Goal: Task Accomplishment & Management: Manage account settings

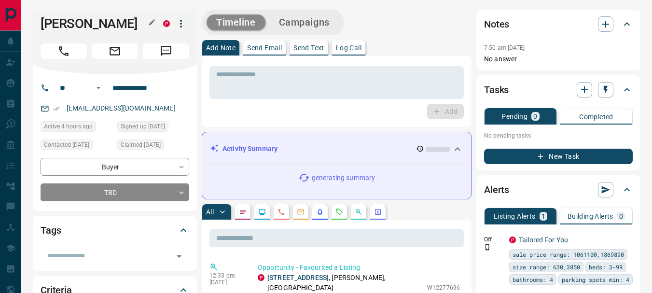
drag, startPoint x: 41, startPoint y: 20, endPoint x: 115, endPoint y: 41, distance: 77.1
click at [115, 31] on h1 "[PERSON_NAME]" at bounding box center [95, 23] width 108 height 15
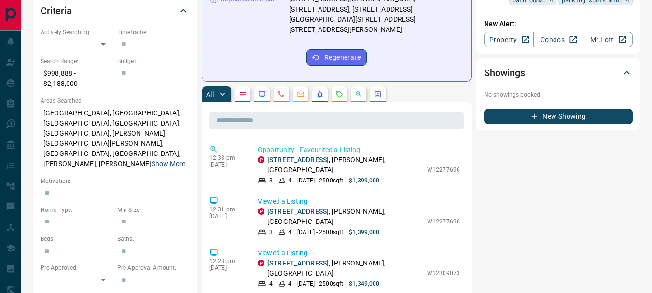
scroll to position [285, 0]
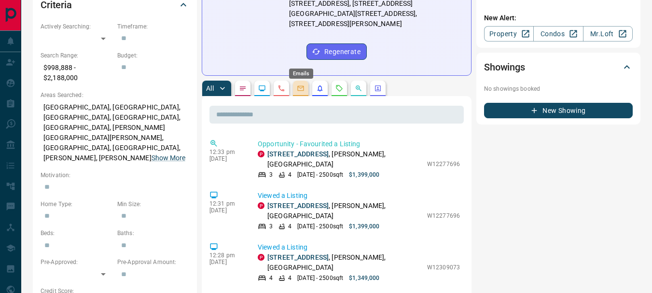
click at [300, 84] on icon "Emails" at bounding box center [301, 88] width 8 height 8
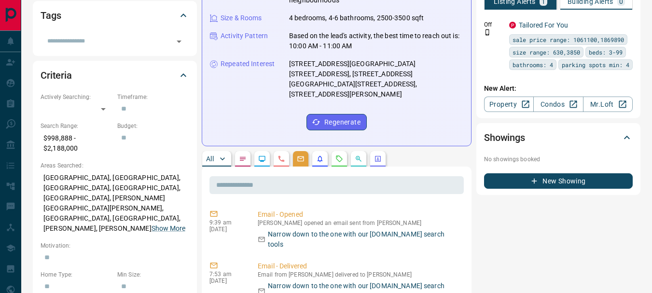
scroll to position [219, 0]
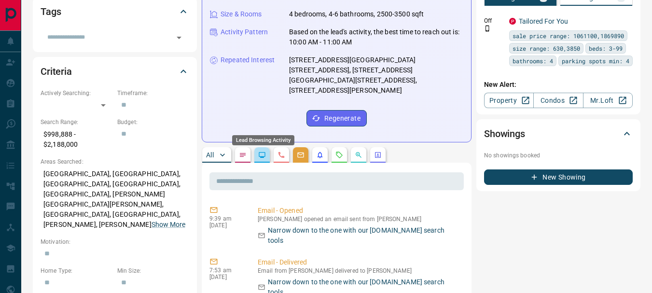
click at [260, 151] on icon "Lead Browsing Activity" at bounding box center [262, 155] width 8 height 8
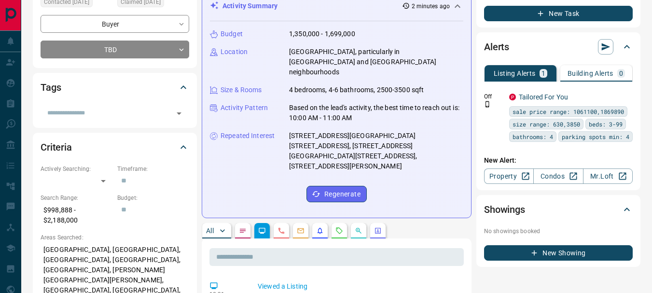
scroll to position [0, 0]
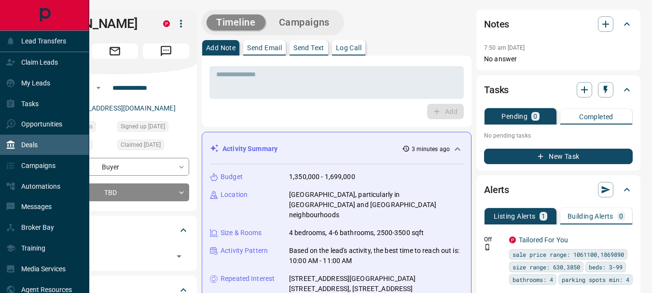
click at [26, 147] on p "Deals" at bounding box center [29, 145] width 16 height 8
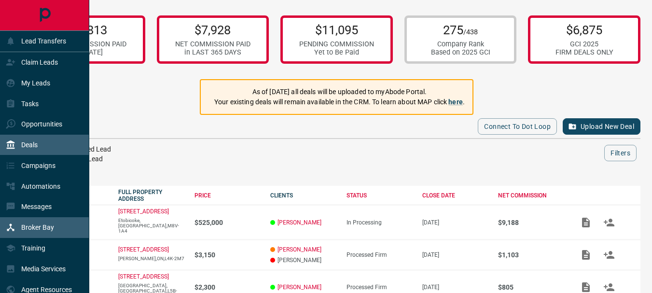
click at [42, 226] on p "Broker Bay" at bounding box center [37, 228] width 33 height 8
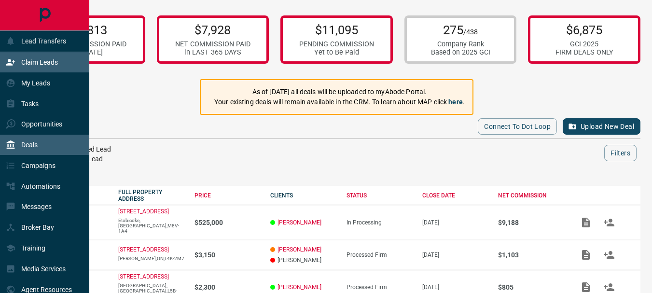
click at [27, 60] on p "Claim Leads" at bounding box center [39, 62] width 37 height 8
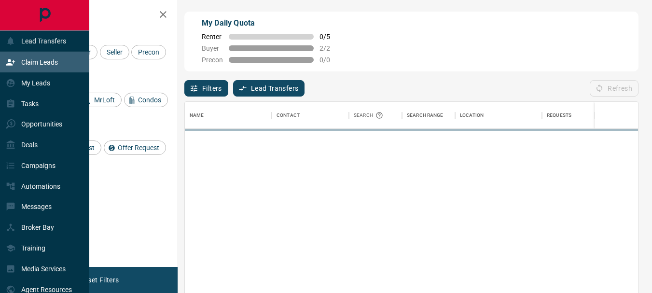
scroll to position [211, 446]
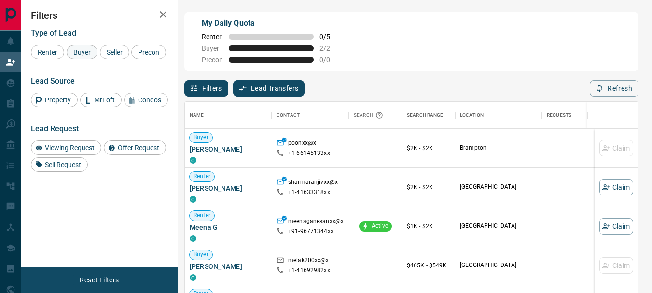
click at [83, 52] on span "Buyer" at bounding box center [82, 52] width 24 height 8
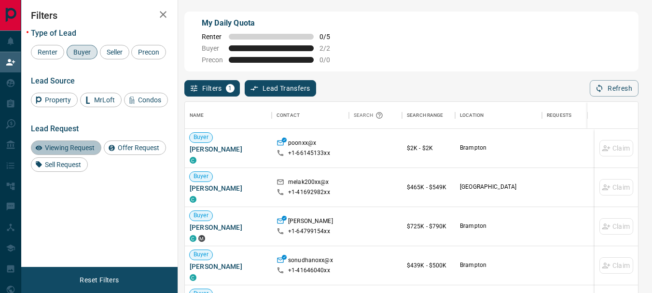
click at [84, 152] on span "Viewing Request" at bounding box center [70, 148] width 56 height 8
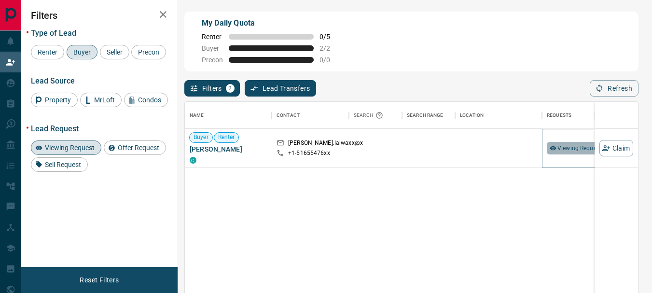
click at [575, 148] on span "Viewing Request ( 2 )" at bounding box center [584, 148] width 53 height 7
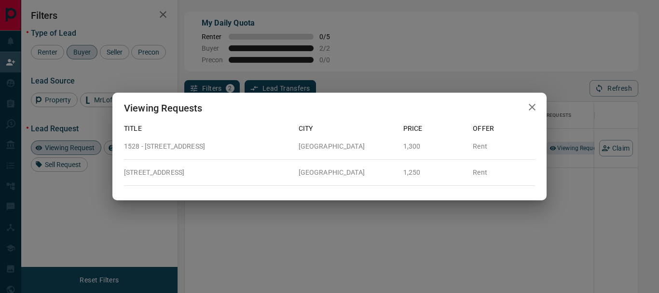
click at [531, 106] on icon "button" at bounding box center [533, 107] width 12 height 12
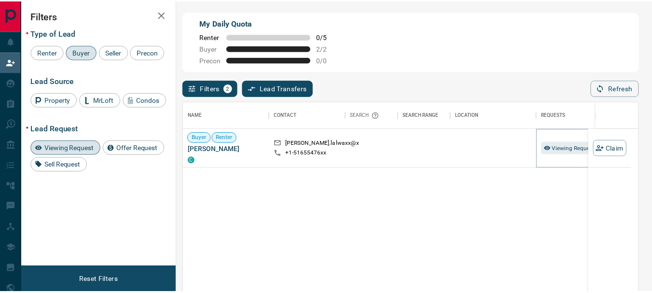
scroll to position [8, 8]
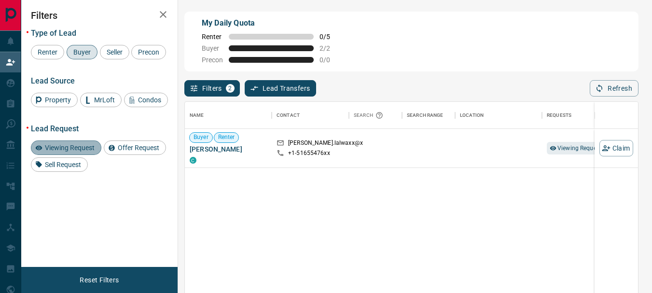
click at [84, 152] on span "Viewing Request" at bounding box center [70, 148] width 56 height 8
click at [84, 54] on span "Buyer" at bounding box center [82, 52] width 24 height 8
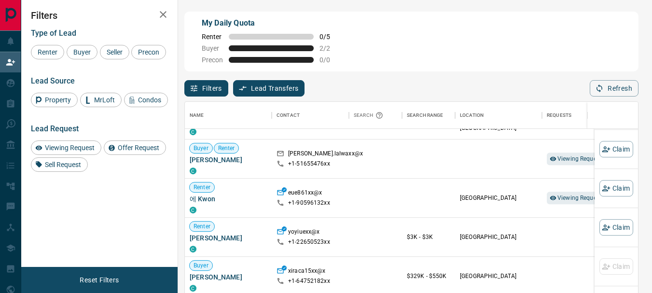
scroll to position [510, 0]
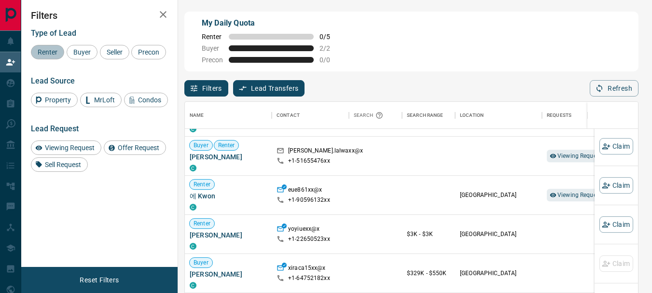
click at [51, 53] on span "Renter" at bounding box center [47, 52] width 27 height 8
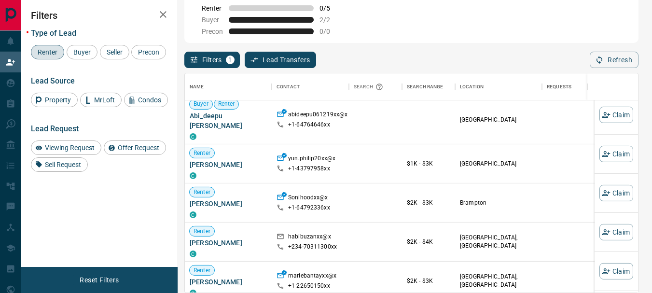
scroll to position [5217, 0]
